Goal: Information Seeking & Learning: Learn about a topic

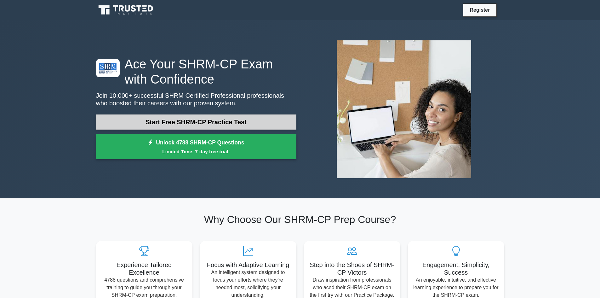
click at [208, 120] on link "Start Free SHRM-CP Practice Test" at bounding box center [196, 121] width 200 height 15
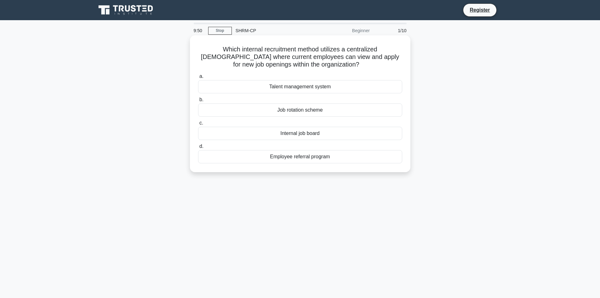
click at [304, 134] on div "Internal job board" at bounding box center [300, 133] width 204 height 13
click at [198, 125] on input "c. Internal job board" at bounding box center [198, 123] width 0 height 4
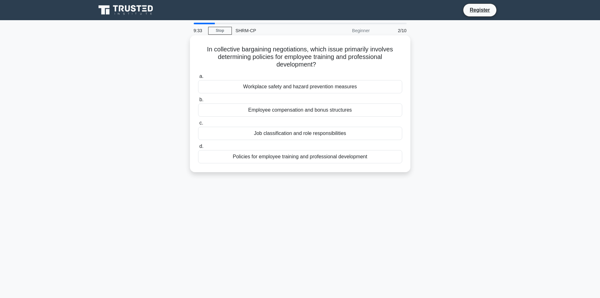
click at [269, 157] on div "Policies for employee training and professional development" at bounding box center [300, 156] width 204 height 13
click at [198, 148] on input "d. Policies for employee training and professional development" at bounding box center [198, 146] width 0 height 4
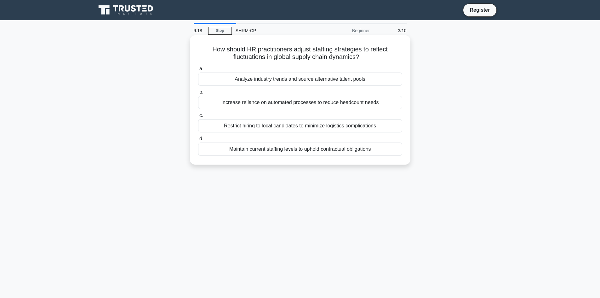
click at [287, 81] on div "Analyze industry trends and source alternative talent pools" at bounding box center [300, 78] width 204 height 13
click at [198, 71] on input "a. Analyze industry trends and source alternative talent pools" at bounding box center [198, 69] width 0 height 4
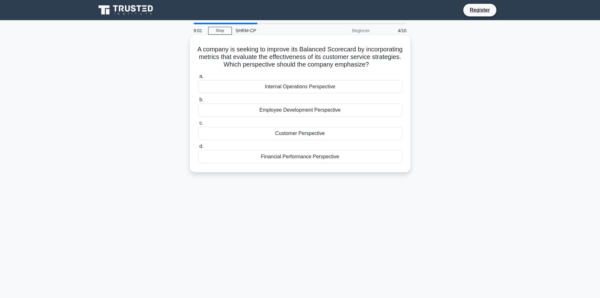
click at [245, 138] on div "Customer Perspective" at bounding box center [300, 133] width 204 height 13
click at [198, 125] on input "c. Customer Perspective" at bounding box center [198, 123] width 0 height 4
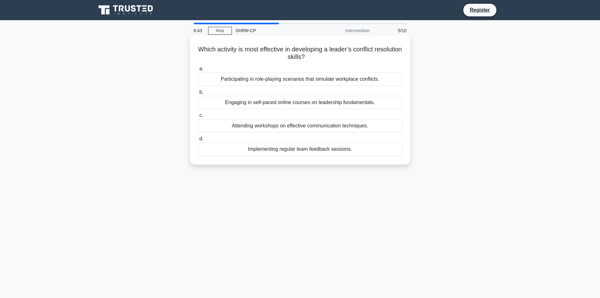
click at [274, 80] on div "Participating in role-playing scenarios that simulate workplace conflicts." at bounding box center [300, 78] width 204 height 13
click at [198, 71] on input "a. Participating in role-playing scenarios that simulate workplace conflicts." at bounding box center [198, 69] width 0 height 4
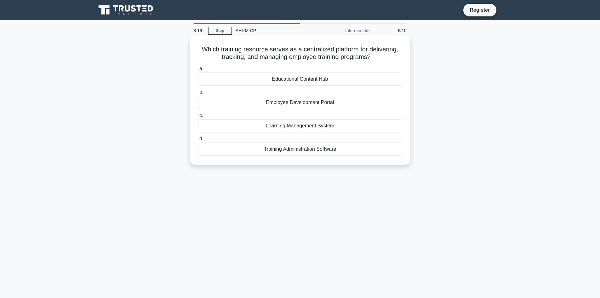
click at [301, 102] on div "Employee Development Portal" at bounding box center [300, 102] width 204 height 13
click at [198, 94] on input "b. Employee Development Portal" at bounding box center [198, 92] width 0 height 4
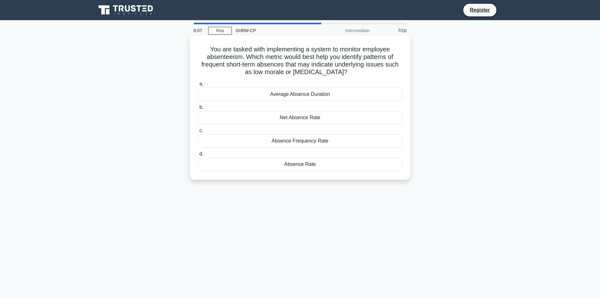
click at [288, 97] on div "Average Absence Duration" at bounding box center [300, 94] width 204 height 13
click at [198, 86] on input "a. Average Absence Duration" at bounding box center [198, 84] width 0 height 4
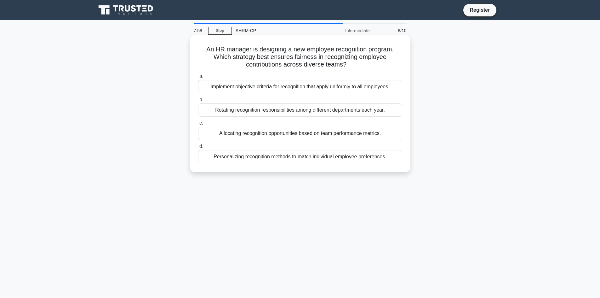
drag, startPoint x: 254, startPoint y: 54, endPoint x: 382, endPoint y: 61, distance: 128.0
click at [382, 61] on h5 "An HR manager is designing a new employee recognition program. Which strategy b…" at bounding box center [299, 56] width 205 height 23
click at [340, 65] on h5 "An HR manager is designing a new employee recognition program. Which strategy b…" at bounding box center [299, 56] width 205 height 23
click at [325, 67] on h5 "An HR manager is designing a new employee recognition program. Which strategy b…" at bounding box center [299, 56] width 205 height 23
click at [232, 58] on h5 "An HR manager is designing a new employee recognition program. Which strategy b…" at bounding box center [299, 56] width 205 height 23
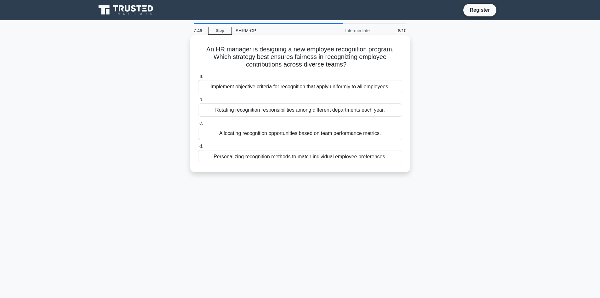
click at [269, 89] on div "Implement objective criteria for recognition that apply uniformly to all employ…" at bounding box center [300, 86] width 204 height 13
click at [198, 78] on input "a. Implement objective criteria for recognition that apply uniformly to all emp…" at bounding box center [198, 76] width 0 height 4
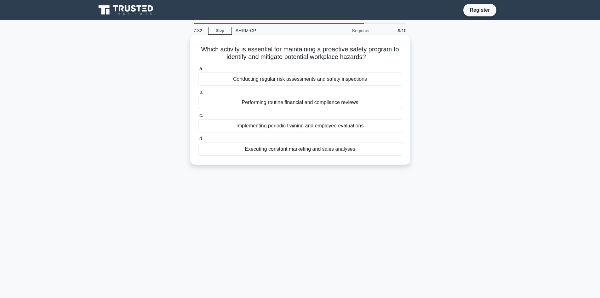
click at [252, 79] on div "Conducting regular risk assessments and safety inspections" at bounding box center [300, 78] width 204 height 13
click at [198, 71] on input "a. Conducting regular risk assessments and safety inspections" at bounding box center [198, 69] width 0 height 4
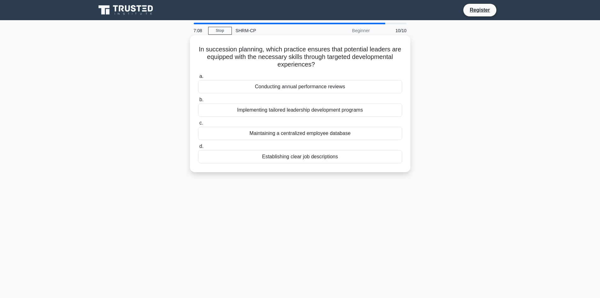
click at [302, 111] on div "Implementing tailored leadership development programs" at bounding box center [300, 109] width 204 height 13
click at [198, 102] on input "b. Implementing tailored leadership development programs" at bounding box center [198, 100] width 0 height 4
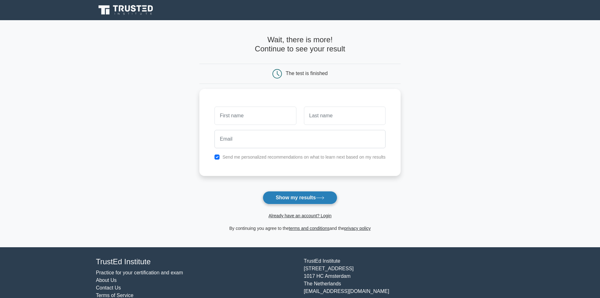
click at [305, 197] on button "Show my results" at bounding box center [300, 197] width 74 height 13
drag, startPoint x: 276, startPoint y: 112, endPoint x: 282, endPoint y: 113, distance: 6.4
click at [276, 112] on input "text" at bounding box center [255, 114] width 82 height 18
click at [356, 114] on input "text" at bounding box center [345, 114] width 82 height 18
click at [267, 115] on input "text" at bounding box center [255, 114] width 82 height 18
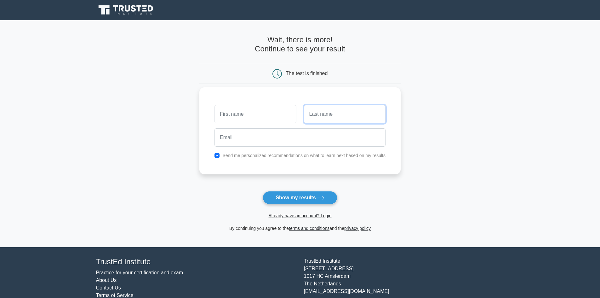
click at [327, 122] on input "text" at bounding box center [345, 114] width 82 height 18
click at [338, 67] on div "The test is finished" at bounding box center [299, 74] width 201 height 20
click at [288, 155] on label "Send me personalized recommendations on what to learn next based on my results" at bounding box center [303, 155] width 163 height 5
click at [292, 156] on label "Send me personalized recommendations on what to learn next based on my results" at bounding box center [303, 155] width 163 height 5
click at [217, 155] on input "checkbox" at bounding box center [216, 155] width 5 height 5
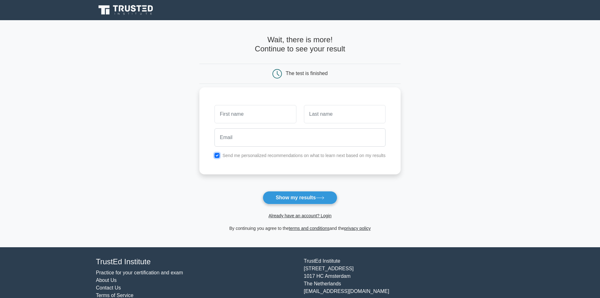
checkbox input "false"
drag, startPoint x: 345, startPoint y: 164, endPoint x: 318, endPoint y: 184, distance: 33.6
click at [345, 165] on div "Send me personalized recommendations on what to learn next based on my results" at bounding box center [299, 130] width 201 height 87
click at [307, 197] on button "Show my results" at bounding box center [300, 197] width 74 height 13
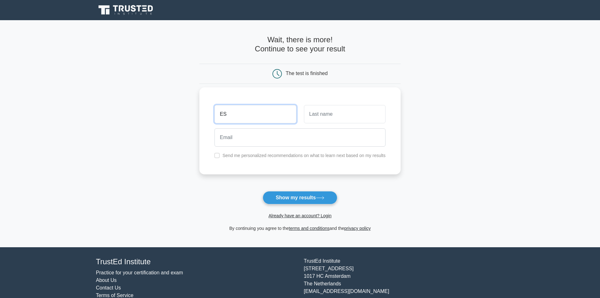
type input "[PERSON_NAME]"
click at [305, 118] on input "text" at bounding box center [345, 114] width 82 height 18
type input "Muang"
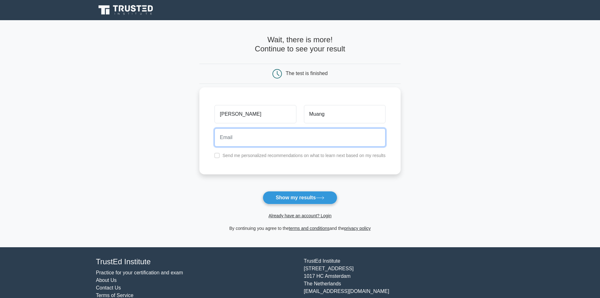
click at [324, 136] on input "email" at bounding box center [299, 137] width 171 height 18
type input "esthermuang1998@gmail.com"
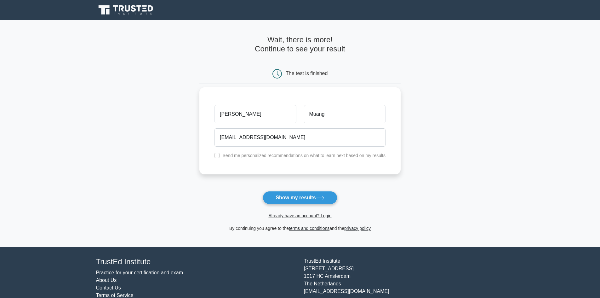
click at [297, 158] on label "Send me personalized recommendations on what to learn next based on my results" at bounding box center [303, 155] width 163 height 5
click at [276, 155] on label "Send me personalized recommendations on what to learn next based on my results" at bounding box center [303, 155] width 163 height 5
click at [217, 154] on input "checkbox" at bounding box center [216, 155] width 5 height 5
checkbox input "true"
click at [312, 197] on button "Show my results" at bounding box center [300, 197] width 74 height 13
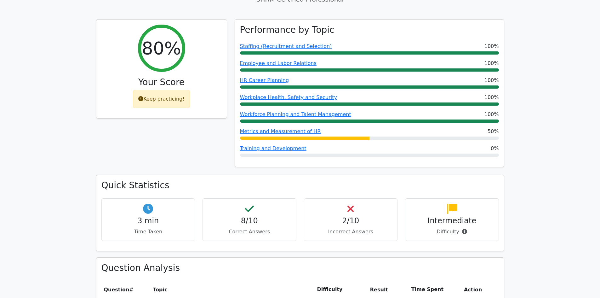
scroll to position [189, 0]
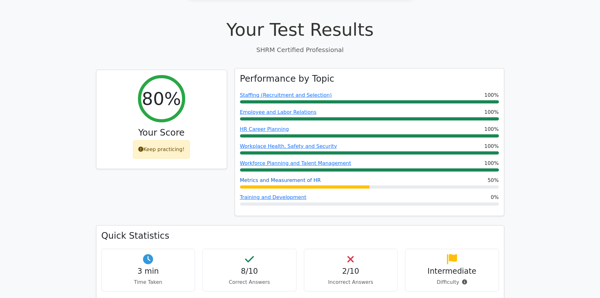
click at [285, 177] on link "Metrics and Measurement of HR" at bounding box center [280, 180] width 81 height 6
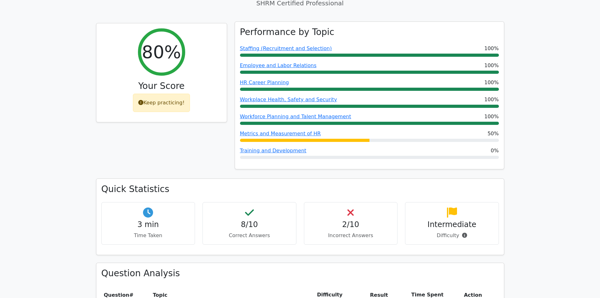
scroll to position [181, 0]
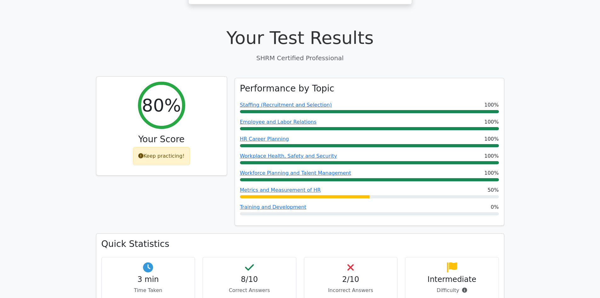
click at [165, 94] on h2 "80%" at bounding box center [161, 104] width 39 height 21
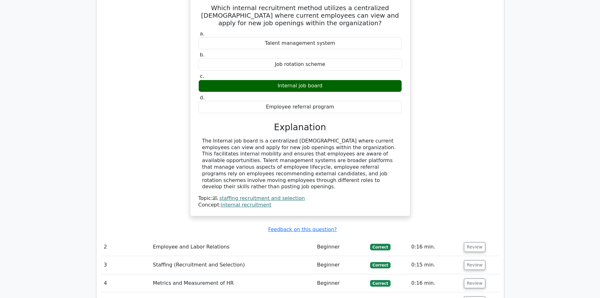
scroll to position [567, 0]
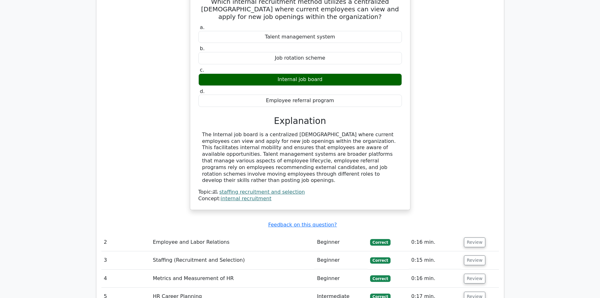
click at [253, 131] on div "The Internal job board is a centralized online platform where current employees…" at bounding box center [300, 157] width 196 height 52
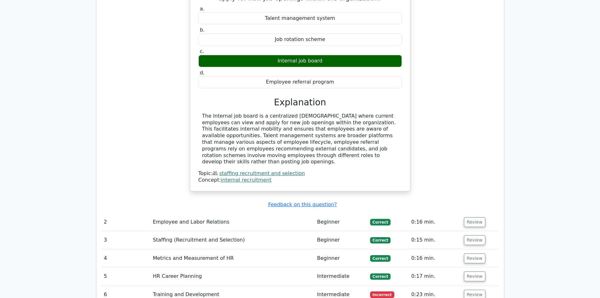
scroll to position [661, 0]
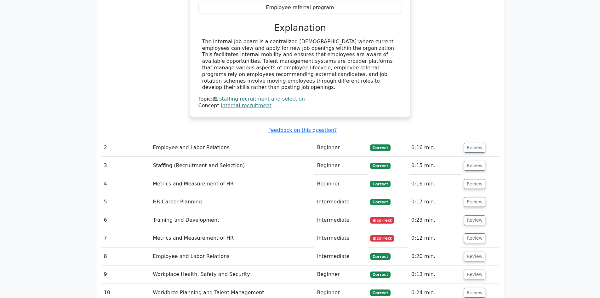
click at [369, 156] on td "Correct" at bounding box center [387, 165] width 41 height 18
click at [366, 139] on td "Beginner" at bounding box center [340, 148] width 53 height 18
click at [325, 139] on td "Beginner" at bounding box center [340, 148] width 53 height 18
click at [199, 175] on td "Metrics and Measurement of HR" at bounding box center [232, 184] width 164 height 18
click at [269, 156] on td "Staffing (Recruitment and Selection)" at bounding box center [232, 165] width 164 height 18
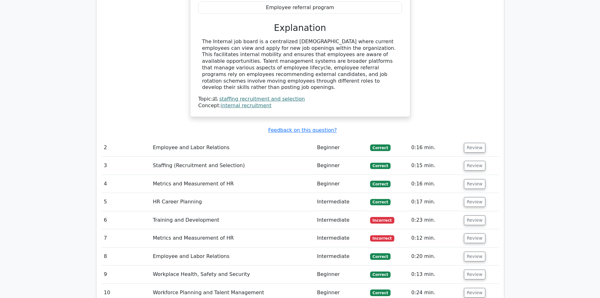
click at [386, 235] on span "Incorrect" at bounding box center [382, 238] width 24 height 6
click at [382, 211] on td "Incorrect" at bounding box center [387, 220] width 41 height 18
click at [473, 215] on button "Review" at bounding box center [474, 220] width 21 height 10
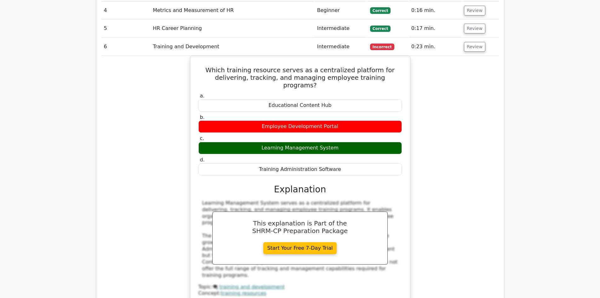
scroll to position [913, 0]
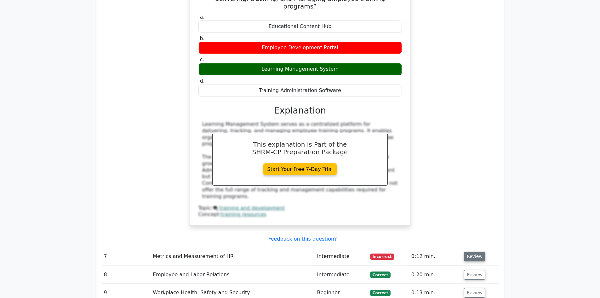
click at [475, 251] on button "Review" at bounding box center [474, 256] width 21 height 10
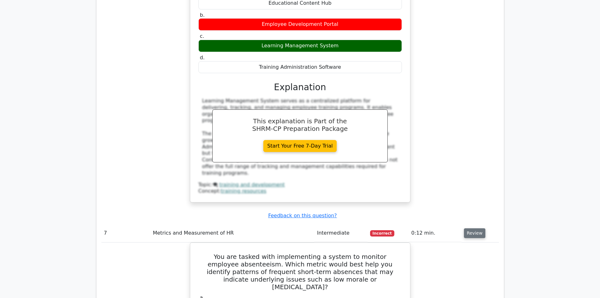
scroll to position [1008, 0]
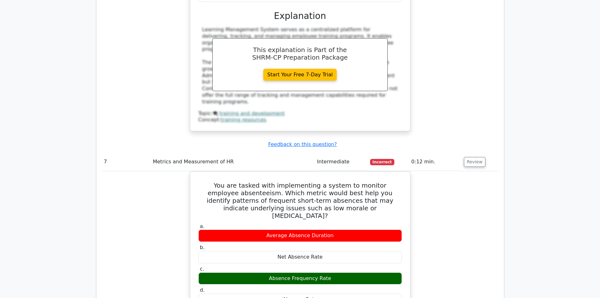
click at [475, 210] on div "You are tasked with implementing a system to monitor employee absenteeism. Whic…" at bounding box center [299, 302] width 397 height 263
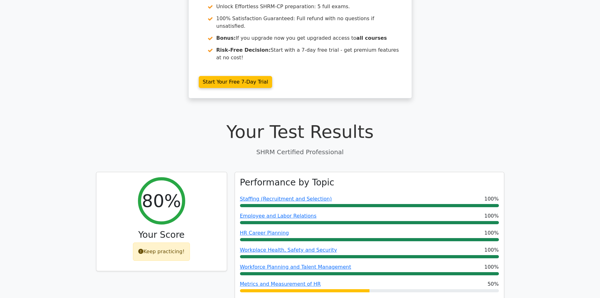
scroll to position [220, 0]
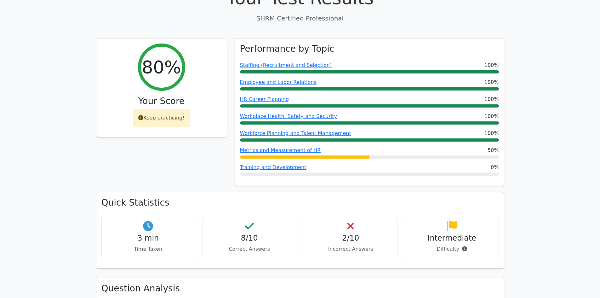
click at [363, 215] on div "2/10 Incorrect Answers" at bounding box center [351, 236] width 94 height 43
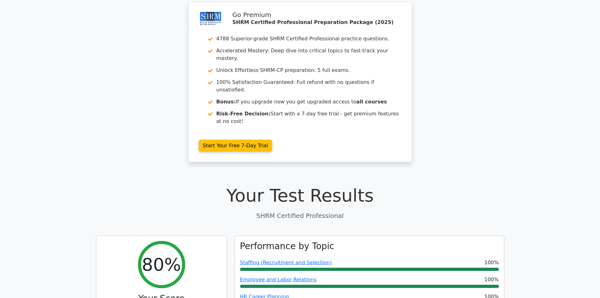
scroll to position [0, 0]
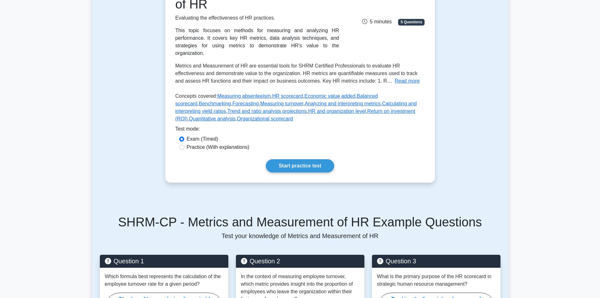
scroll to position [189, 0]
